Goal: Task Accomplishment & Management: Manage account settings

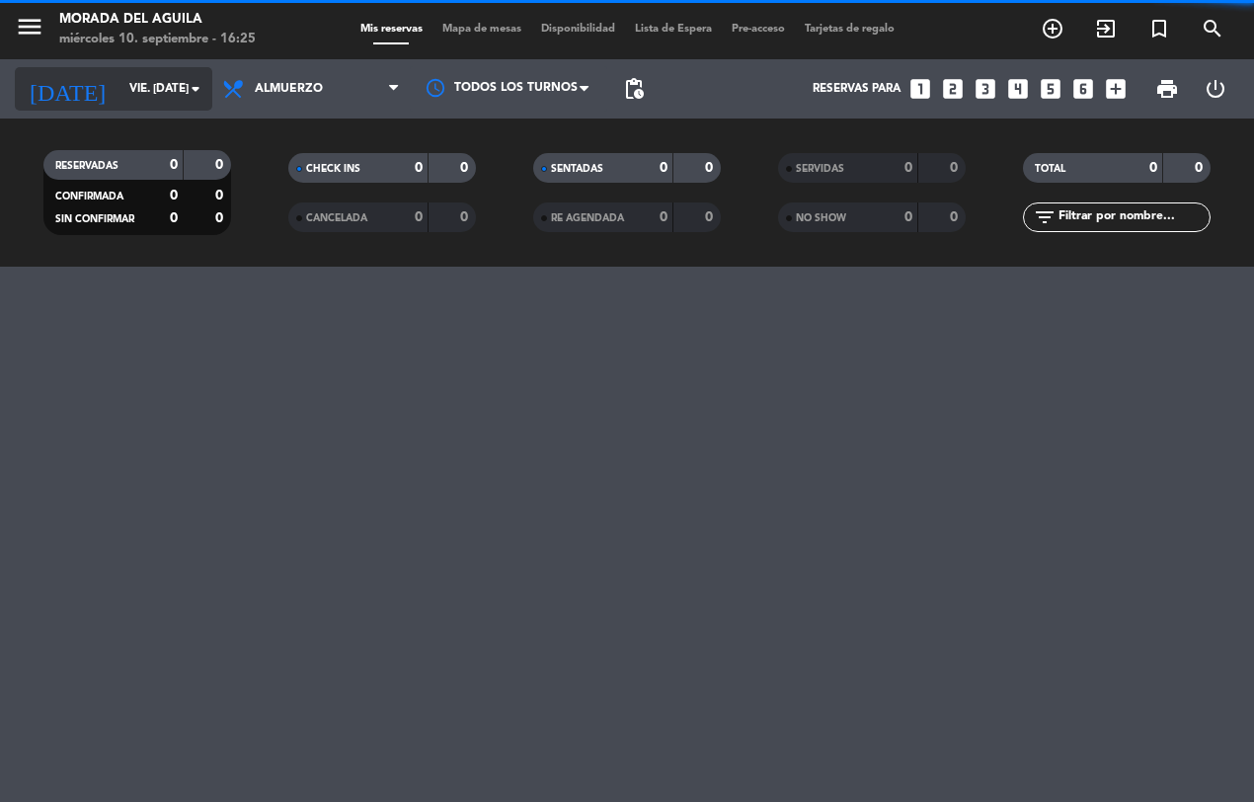
click at [193, 87] on icon "arrow_drop_down" at bounding box center [196, 89] width 24 height 24
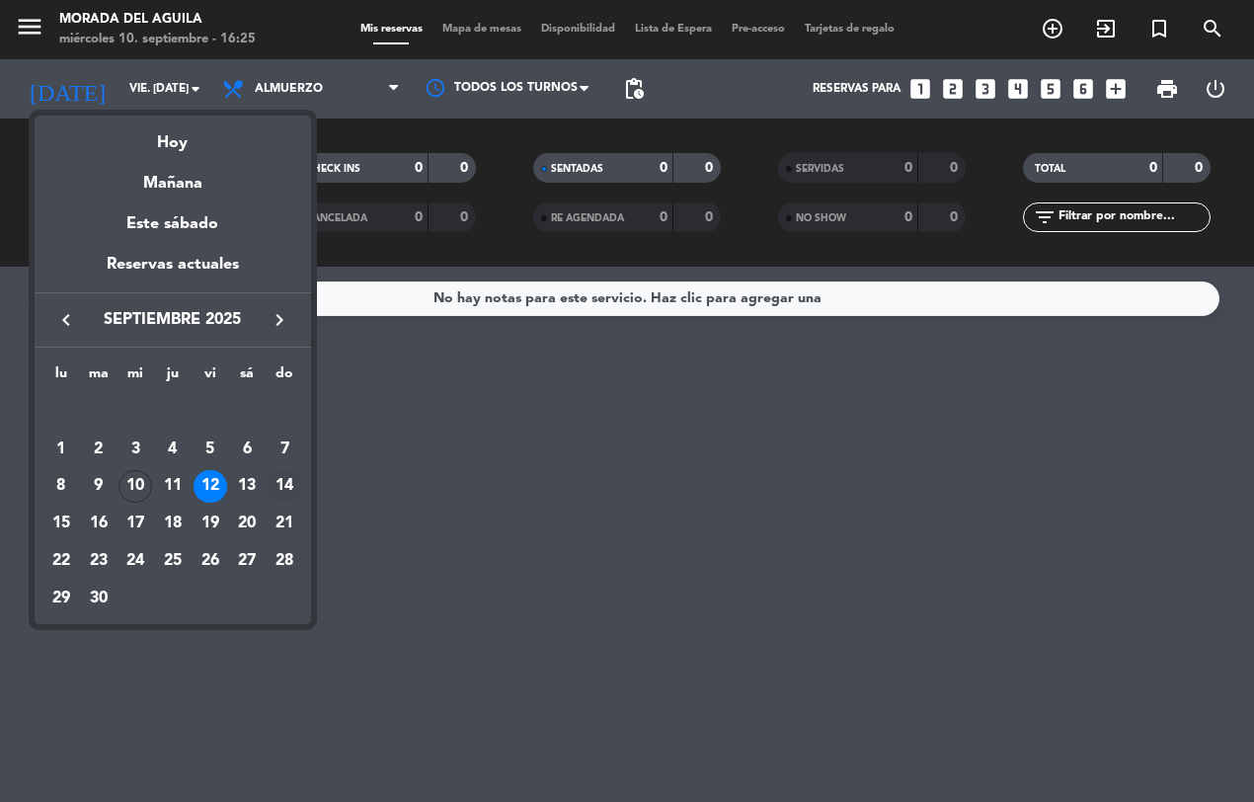
click at [278, 477] on div "14" at bounding box center [285, 487] width 34 height 34
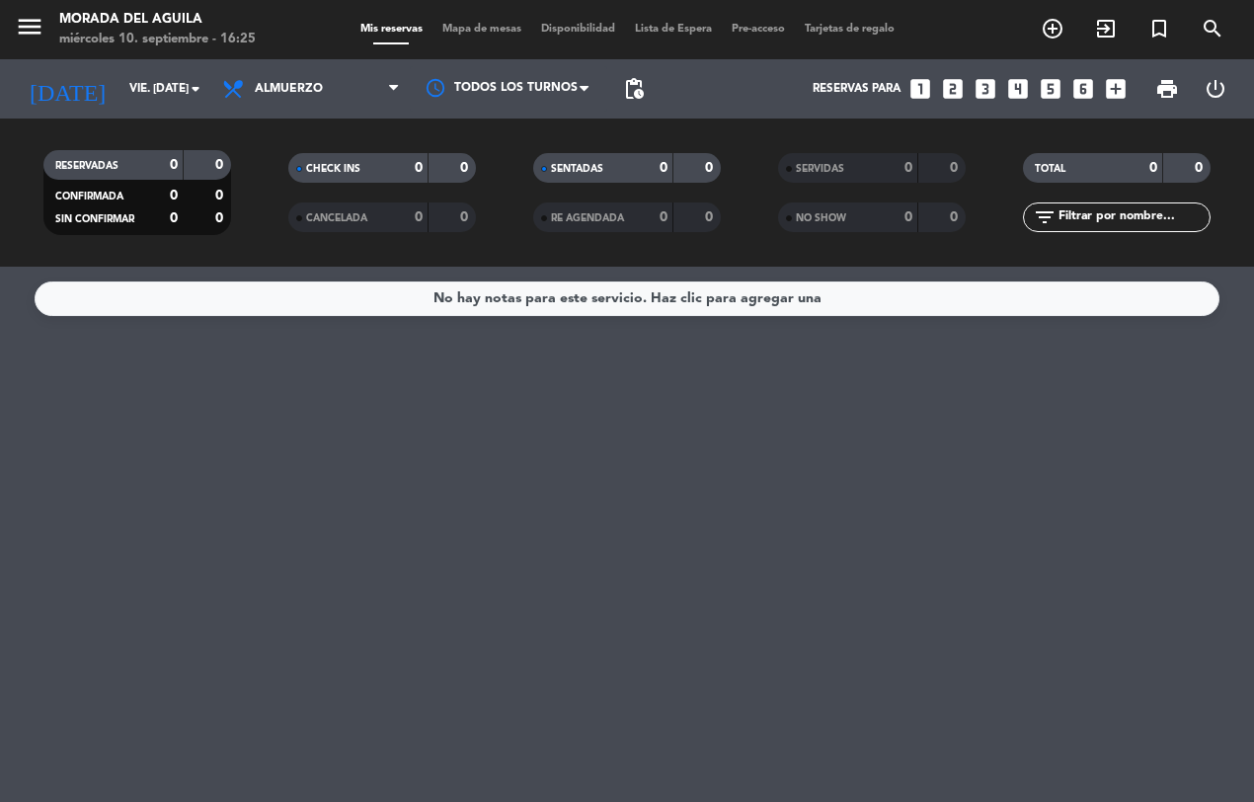
type input "dom. [DATE]"
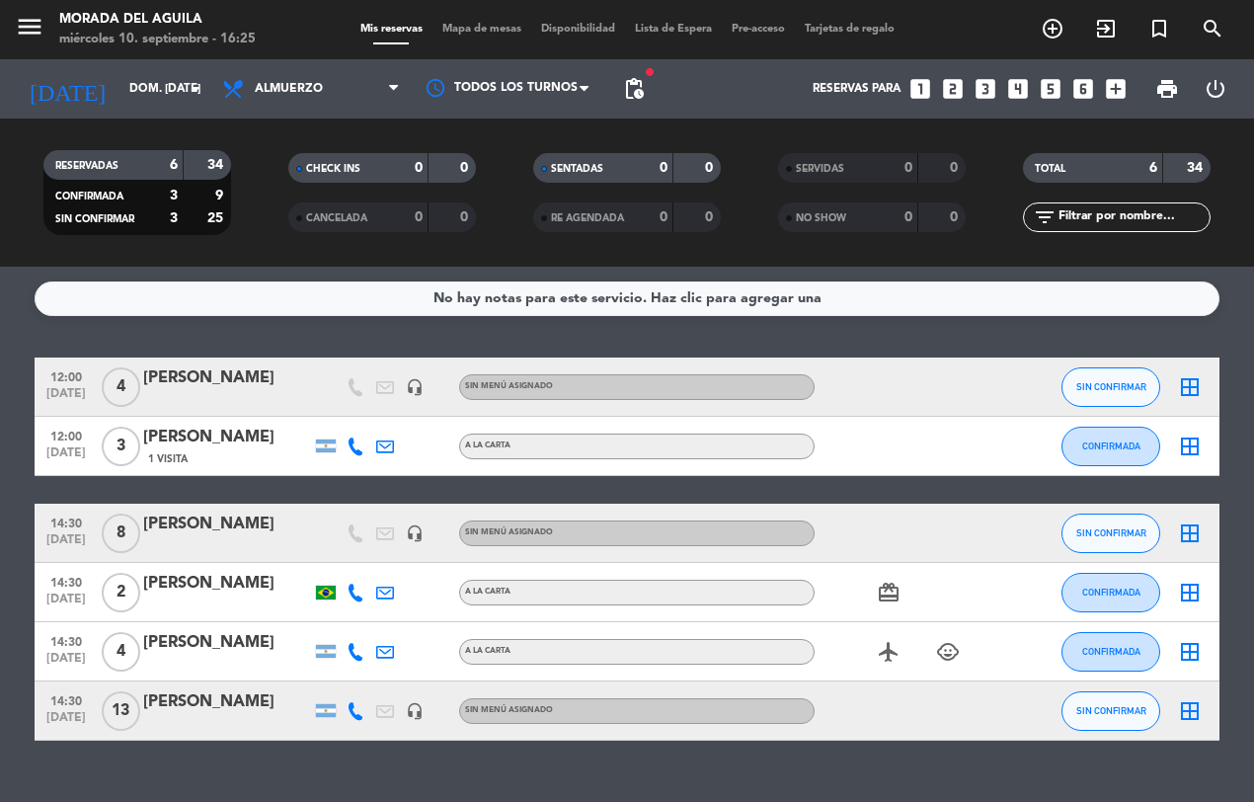
click at [1185, 543] on icon "border_all" at bounding box center [1190, 534] width 24 height 24
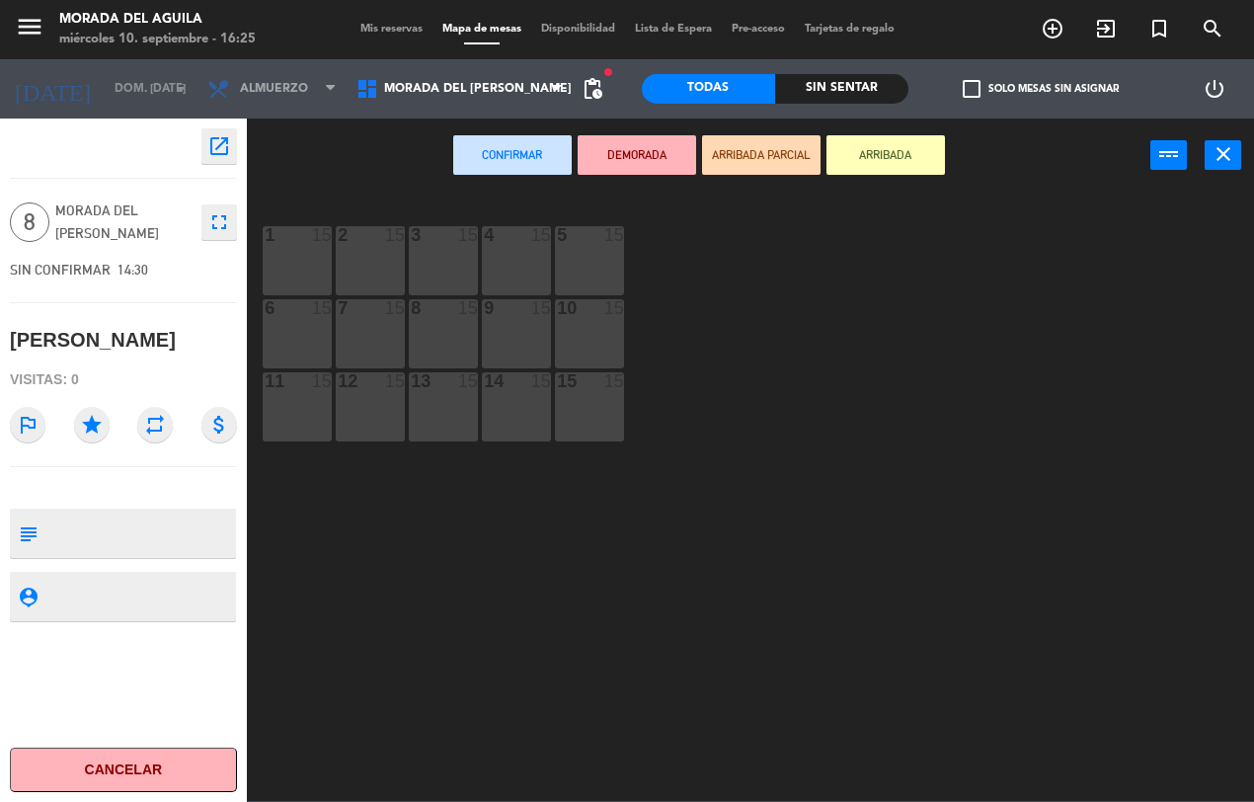
click at [225, 222] on icon "fullscreen" at bounding box center [219, 222] width 24 height 24
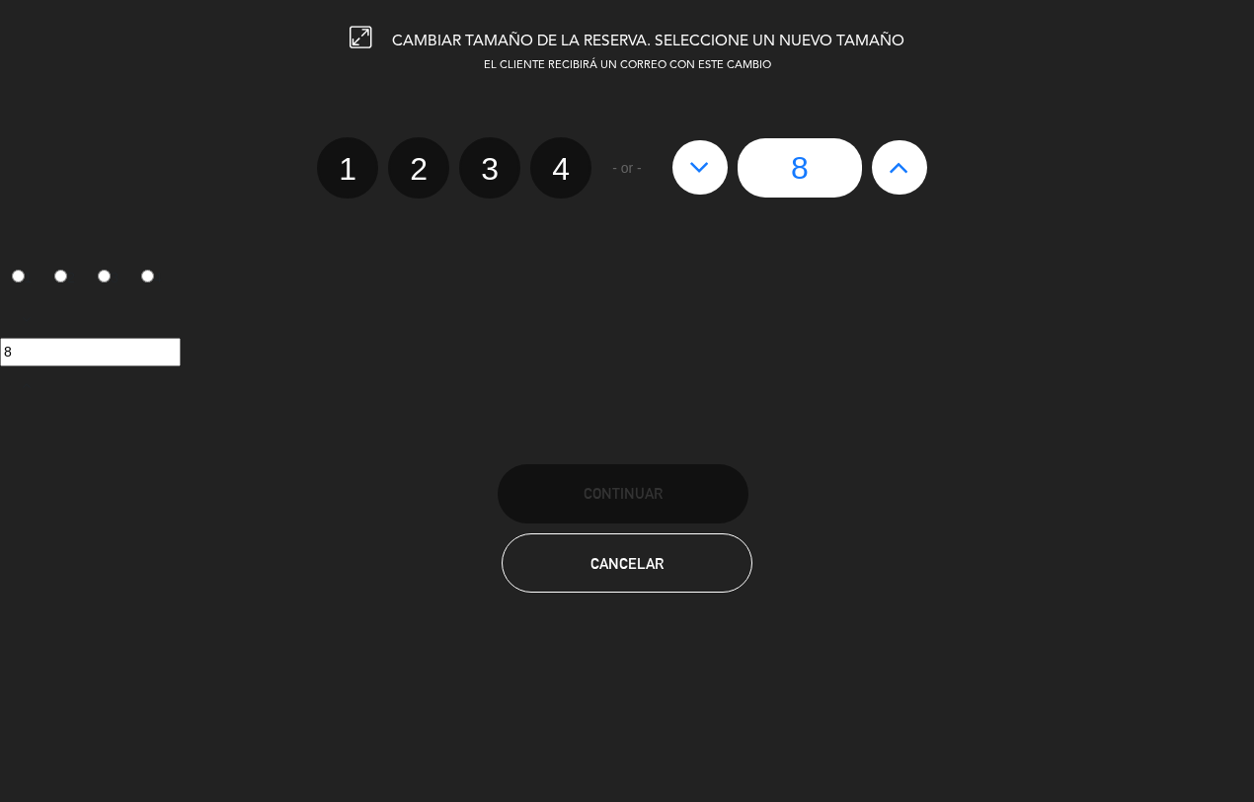
click at [889, 159] on icon at bounding box center [899, 167] width 21 height 32
type input "9"
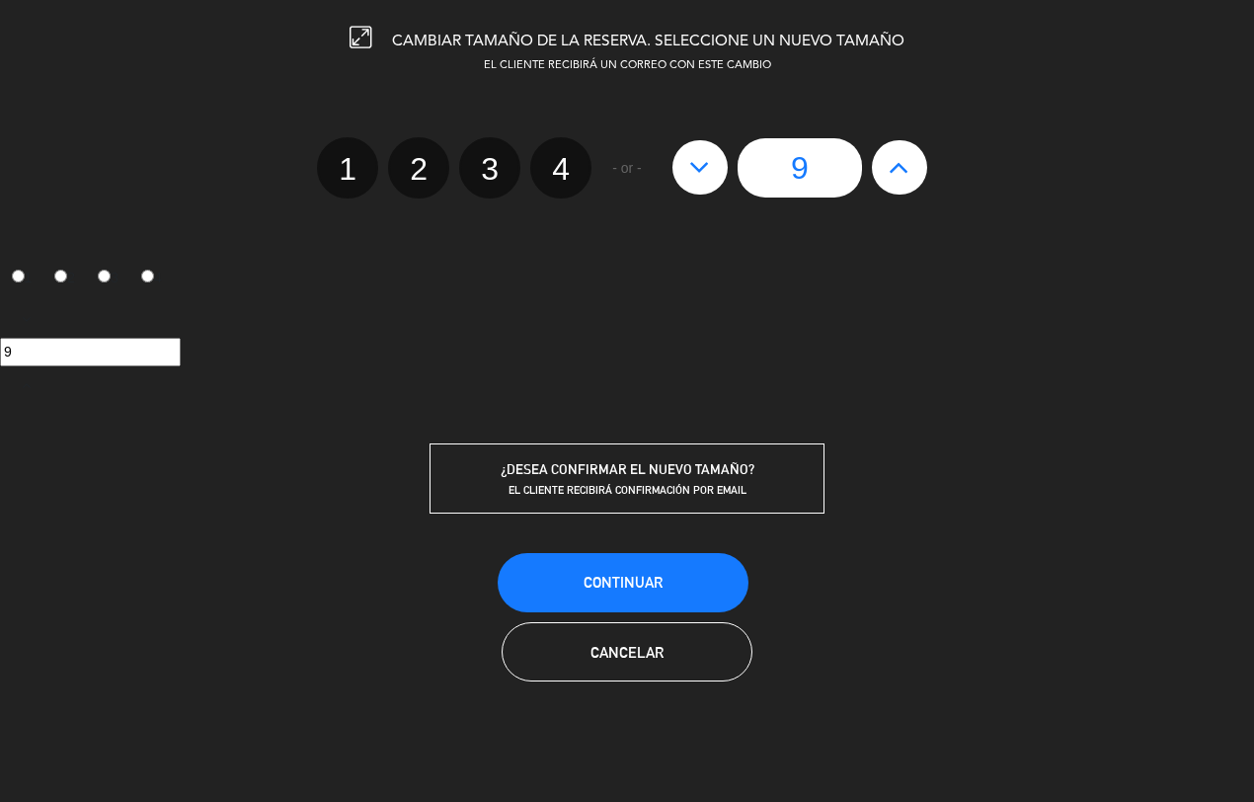
click at [889, 159] on icon at bounding box center [899, 167] width 21 height 32
type input "10"
click at [672, 581] on button "Continuar" at bounding box center [623, 582] width 251 height 59
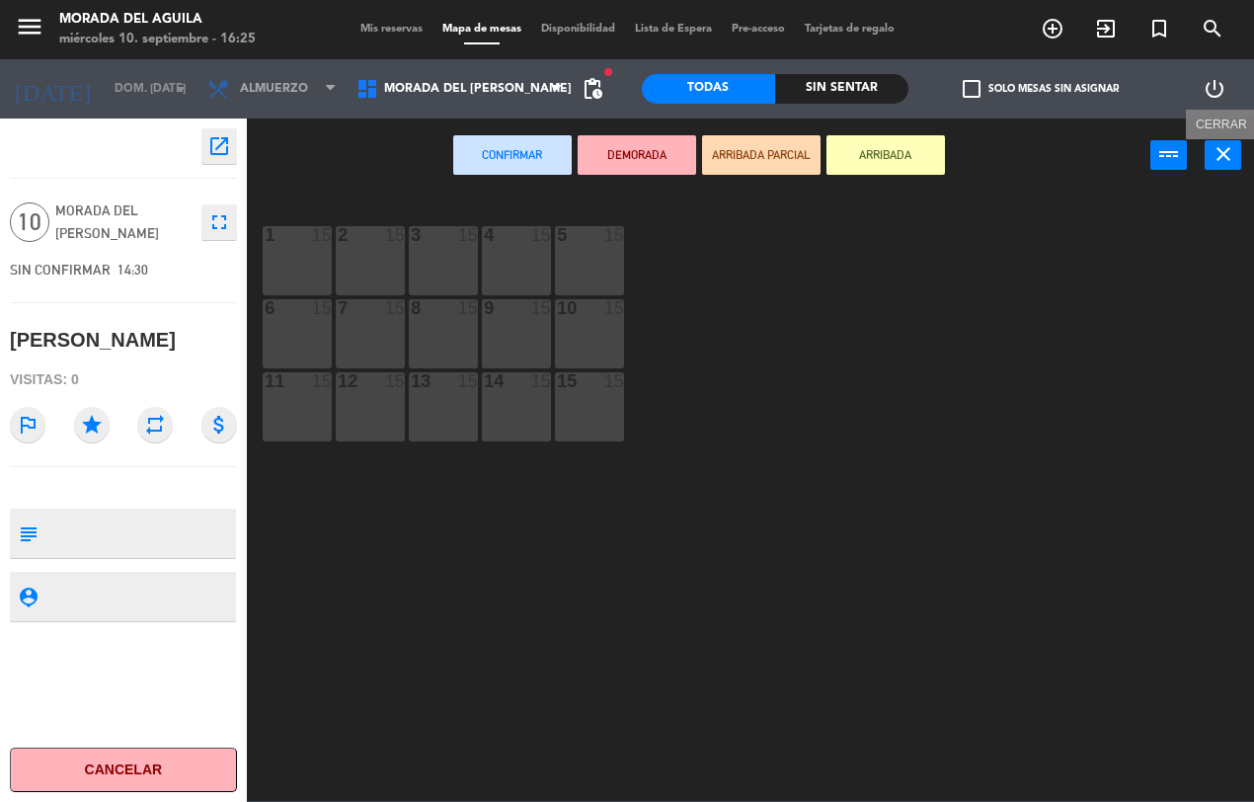
click at [1223, 145] on icon "close" at bounding box center [1224, 154] width 24 height 24
